Goal: Find specific page/section: Find specific page/section

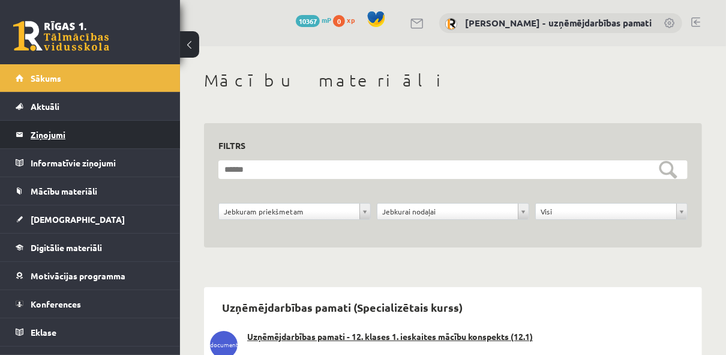
click at [55, 128] on legend "Ziņojumi 0" at bounding box center [98, 135] width 134 height 28
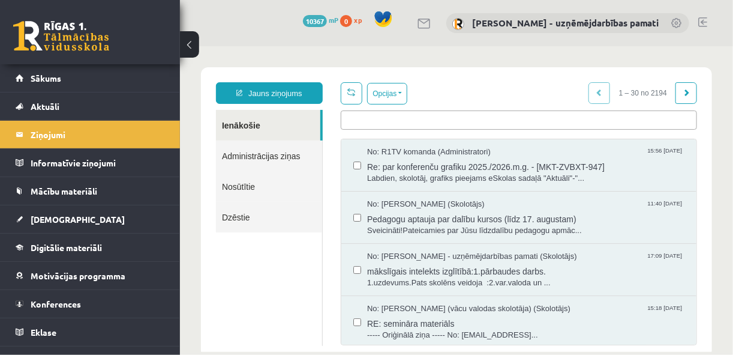
click at [356, 119] on ul at bounding box center [518, 117] width 355 height 14
click at [397, 92] on button "Opcijas" at bounding box center [387, 93] width 40 height 22
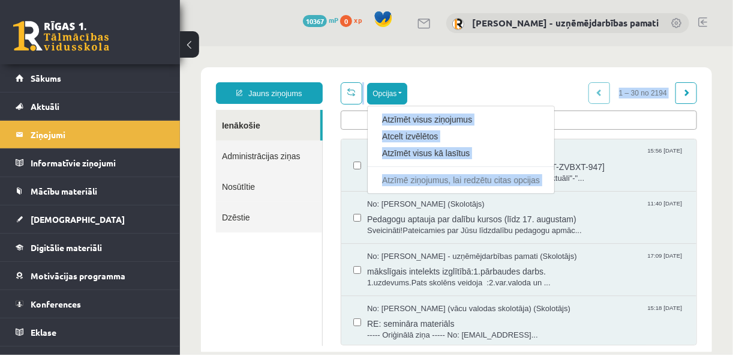
drag, startPoint x: 397, startPoint y: 92, endPoint x: 350, endPoint y: 106, distance: 49.5
click at [350, 106] on div "Opcijas Atzīmēt visus ziņojumus Atcelt izvēlētos Atzīmēt visus kā lasītus Atzīm…" at bounding box center [518, 105] width 356 height 47
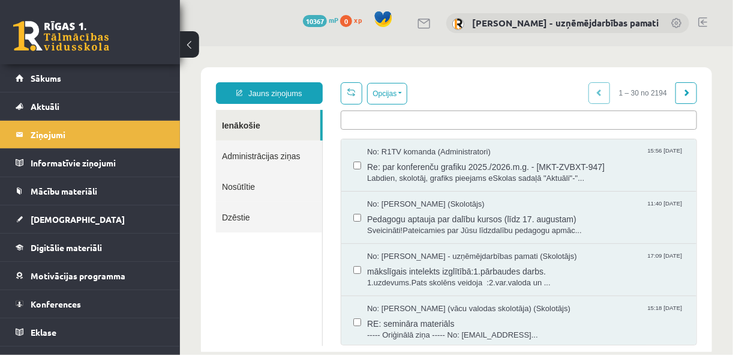
drag, startPoint x: 350, startPoint y: 106, endPoint x: 353, endPoint y: 116, distance: 10.3
click at [353, 116] on ul at bounding box center [518, 117] width 355 height 14
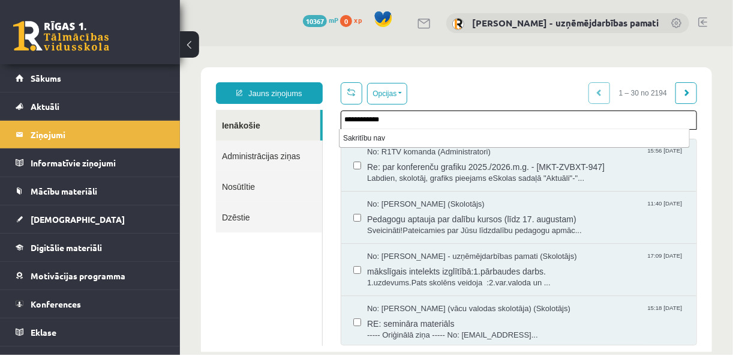
drag, startPoint x: 402, startPoint y: 117, endPoint x: 331, endPoint y: 98, distance: 73.8
click at [331, 98] on div "**********" at bounding box center [518, 213] width 374 height 263
type input "**********"
click at [229, 182] on link "Nosūtītie" at bounding box center [268, 185] width 106 height 31
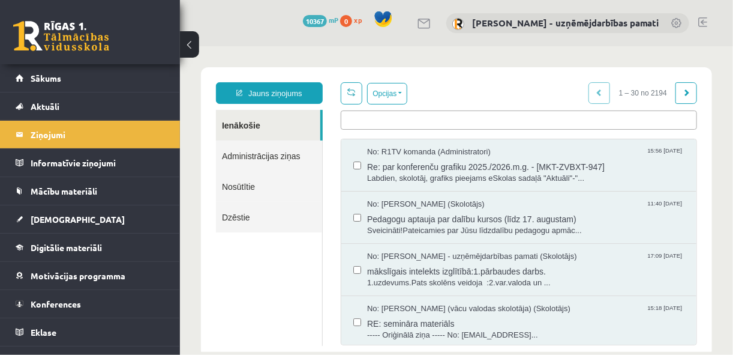
click at [232, 187] on link "Nosūtītie" at bounding box center [268, 185] width 106 height 31
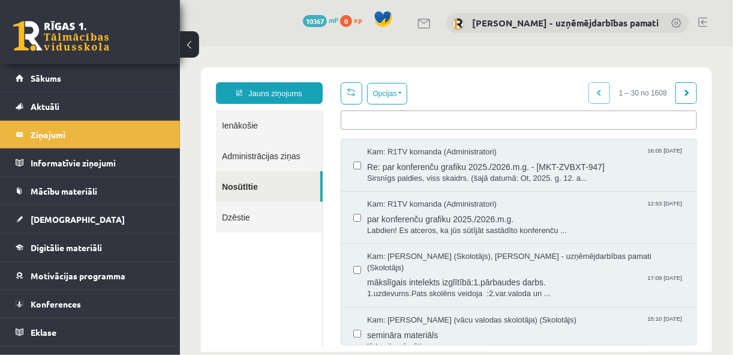
click at [251, 121] on link "Ienākošie" at bounding box center [268, 124] width 106 height 31
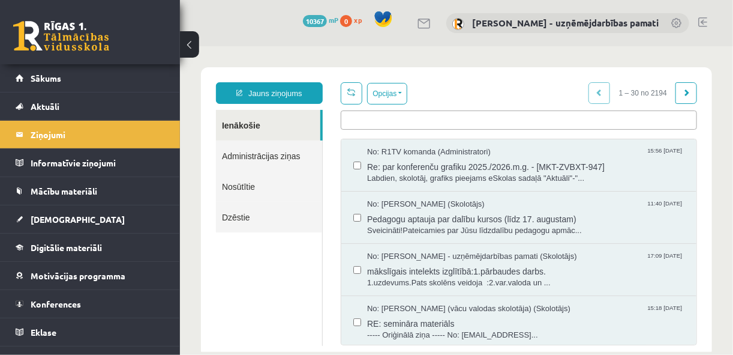
drag, startPoint x: 251, startPoint y: 121, endPoint x: 460, endPoint y: 85, distance: 211.9
click at [460, 85] on div "Opcijas Atzīmēt visus ziņojumus Atcelt izvēlētos Atzīmēt visus kā lasītus Atzīm…" at bounding box center [518, 105] width 356 height 47
click at [245, 184] on link "Nosūtītie" at bounding box center [268, 185] width 106 height 31
